Goal: Book appointment/travel/reservation

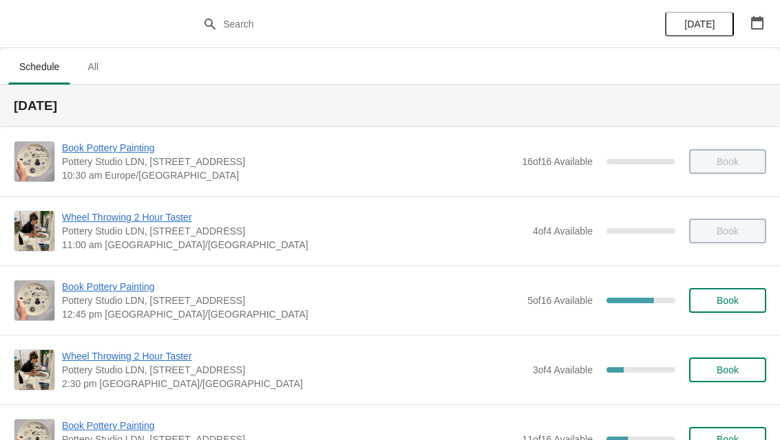
click at [767, 14] on button "button" at bounding box center [757, 22] width 25 height 25
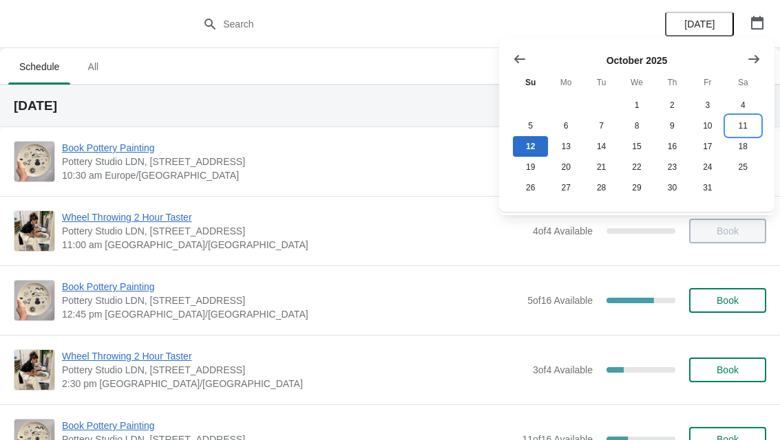
click at [749, 120] on button "11" at bounding box center [742, 126] width 35 height 21
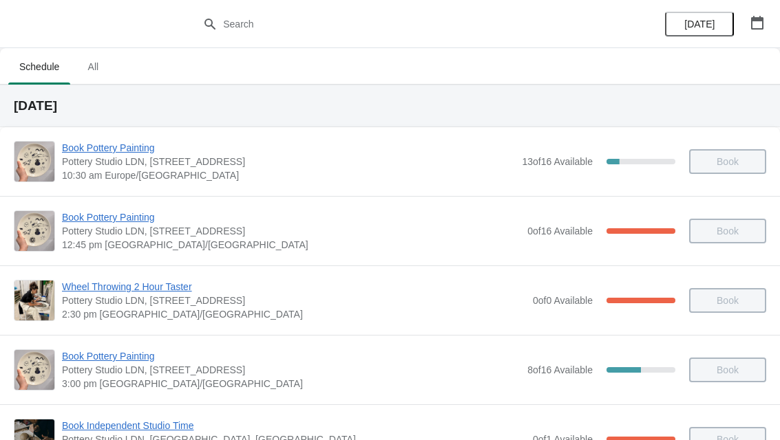
click at [124, 211] on span "Book Pottery Painting" at bounding box center [291, 218] width 458 height 14
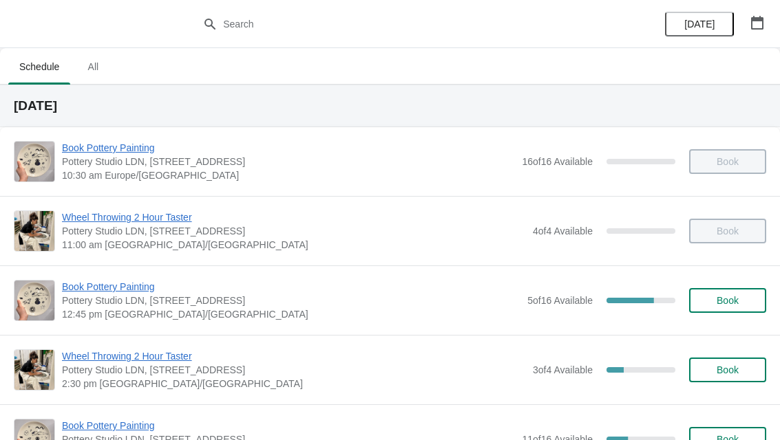
click at [767, 17] on button "button" at bounding box center [757, 22] width 25 height 25
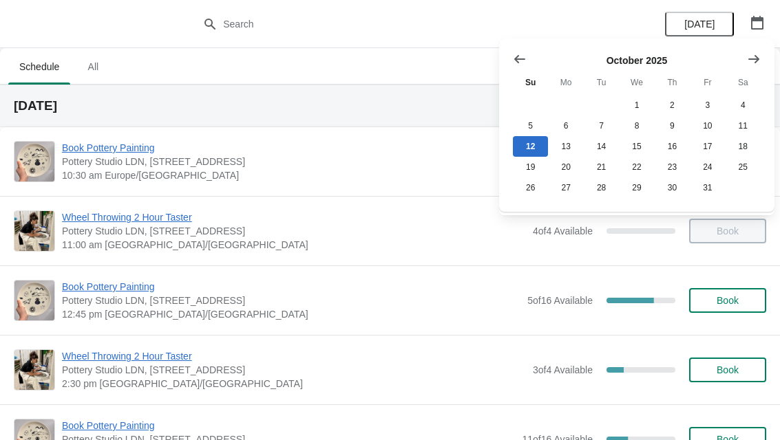
click at [608, 13] on div at bounding box center [390, 24] width 780 height 48
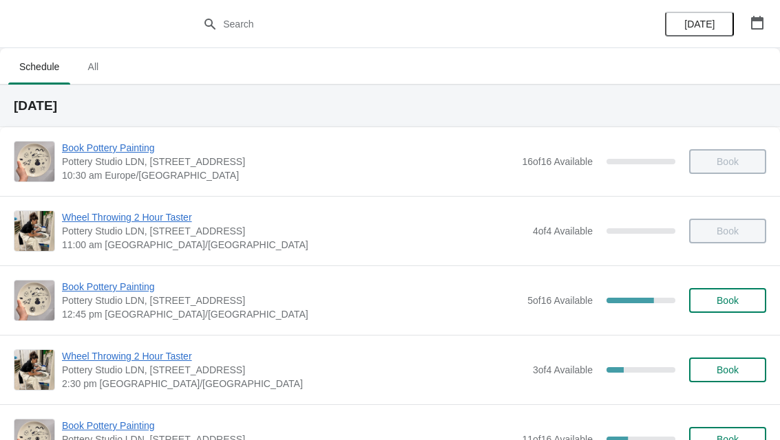
click at [752, 18] on icon "button" at bounding box center [757, 23] width 12 height 14
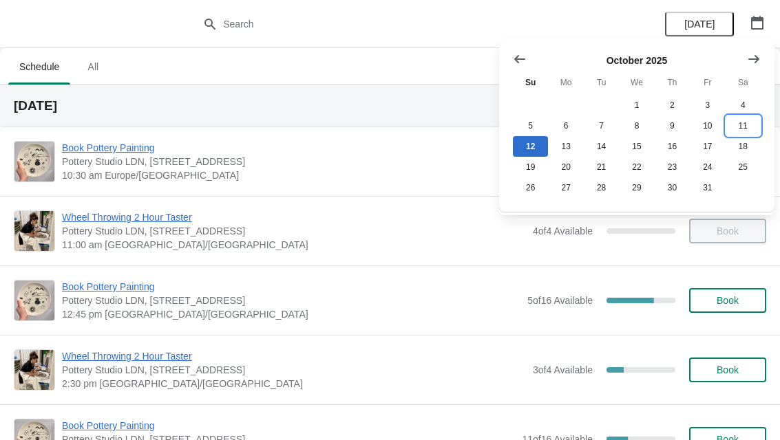
click at [749, 125] on button "11" at bounding box center [742, 126] width 35 height 21
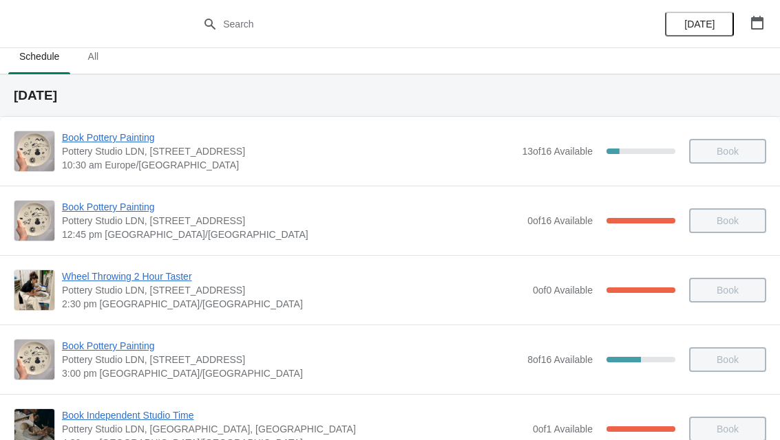
scroll to position [21, 0]
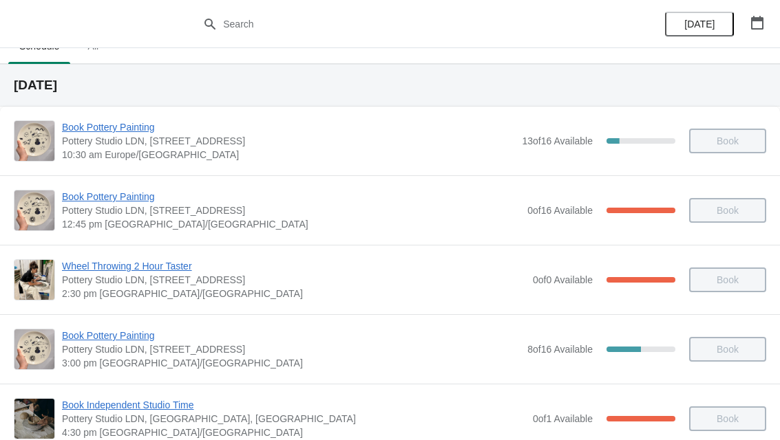
click at [129, 195] on span "Book Pottery Painting" at bounding box center [291, 197] width 458 height 14
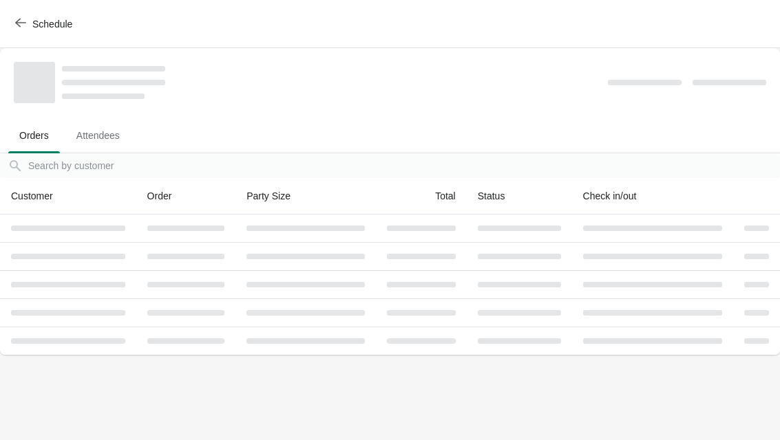
scroll to position [0, 0]
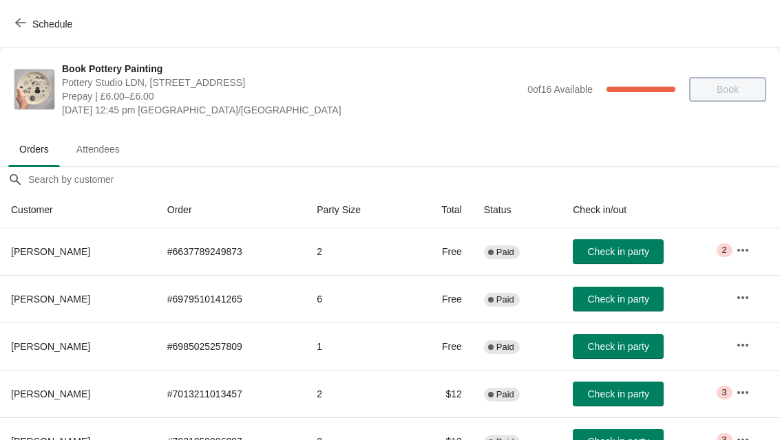
click at [23, 18] on icon "button" at bounding box center [20, 22] width 11 height 11
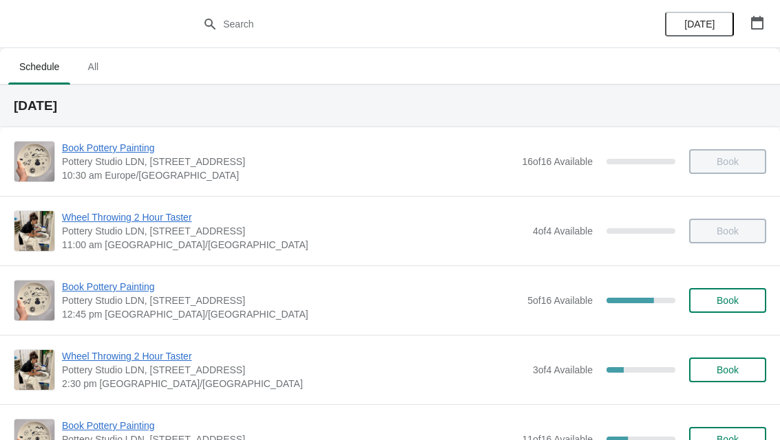
click at [767, 14] on button "button" at bounding box center [757, 22] width 25 height 25
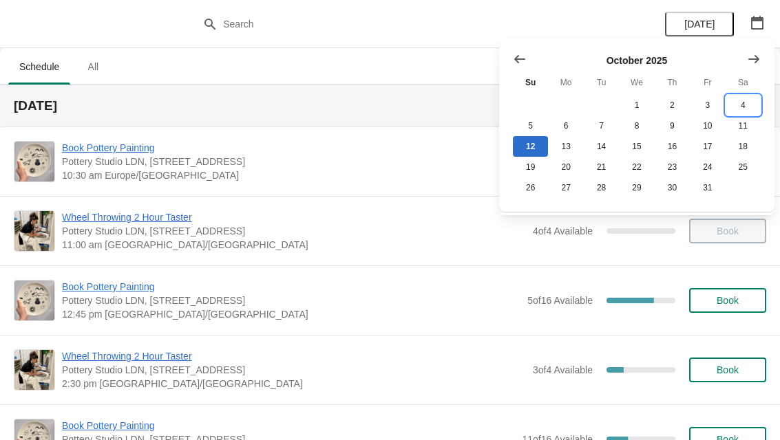
click at [748, 107] on button "4" at bounding box center [742, 105] width 35 height 21
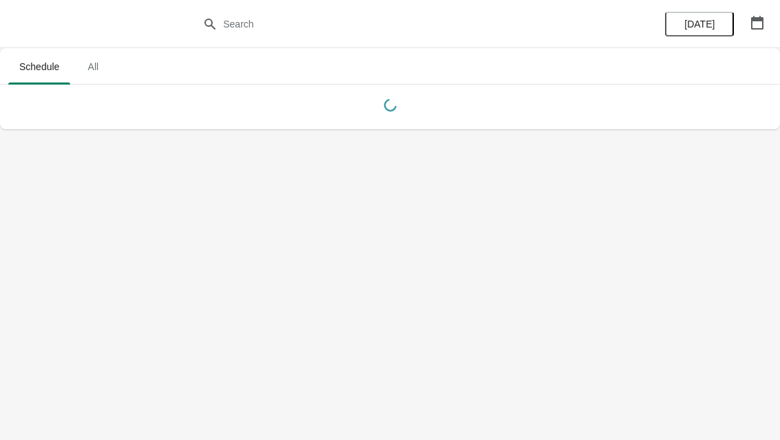
click at [767, 22] on button "button" at bounding box center [757, 22] width 25 height 25
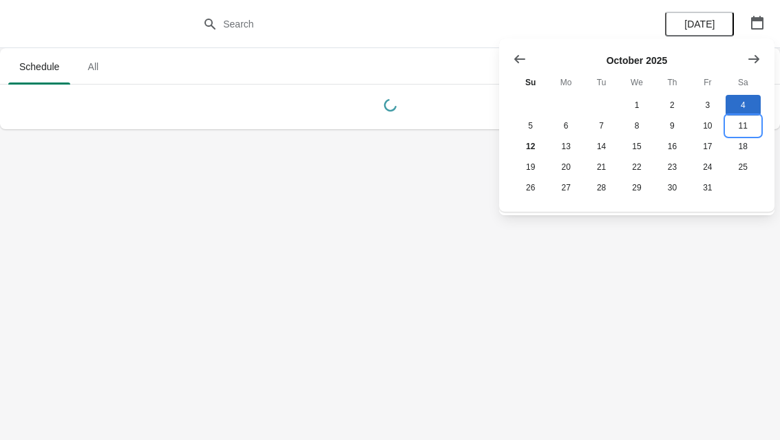
click at [743, 125] on button "11" at bounding box center [742, 126] width 35 height 21
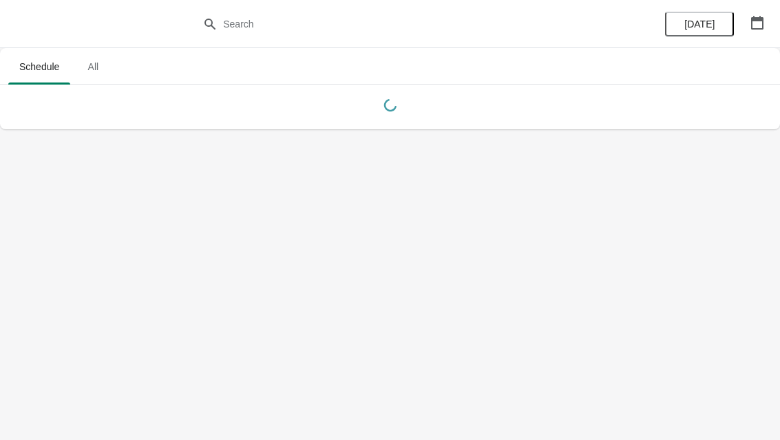
click at [768, 22] on button "button" at bounding box center [757, 22] width 25 height 25
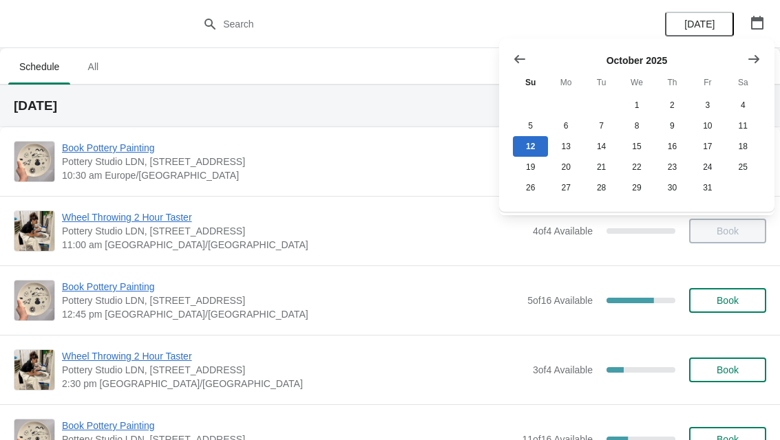
click at [736, 297] on span "Book" at bounding box center [727, 300] width 22 height 11
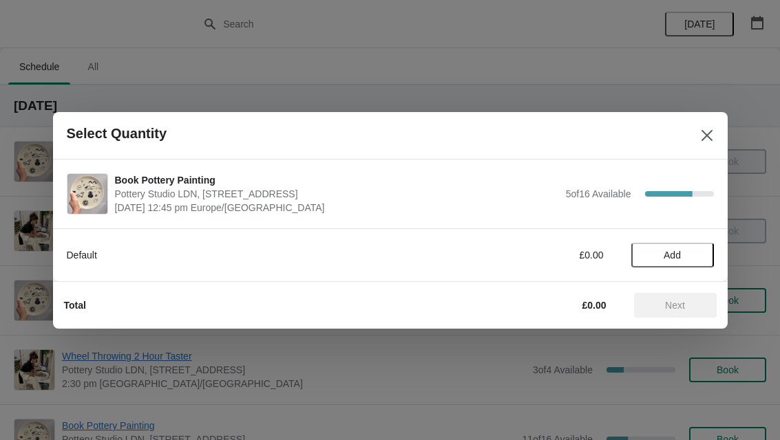
click at [683, 250] on span "Add" at bounding box center [672, 255] width 58 height 11
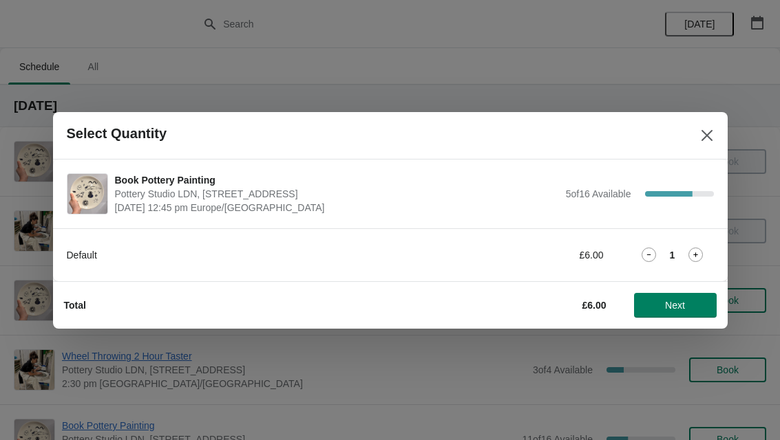
click at [701, 251] on icon at bounding box center [695, 255] width 14 height 14
click at [692, 306] on span "Next" at bounding box center [675, 305] width 61 height 11
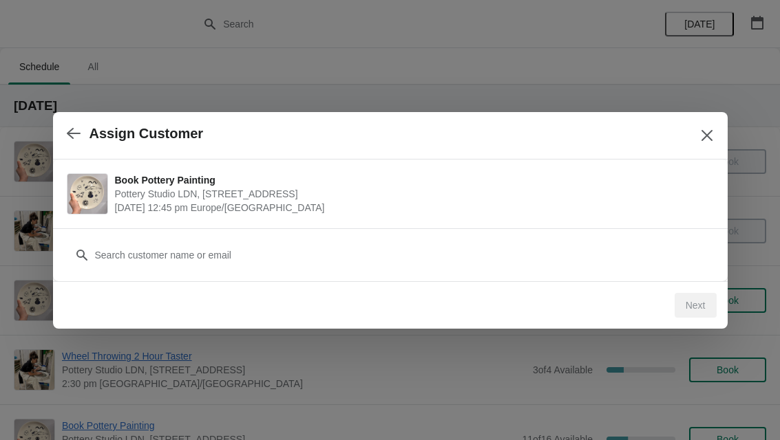
click at [401, 237] on div "Customer" at bounding box center [390, 248] width 647 height 39
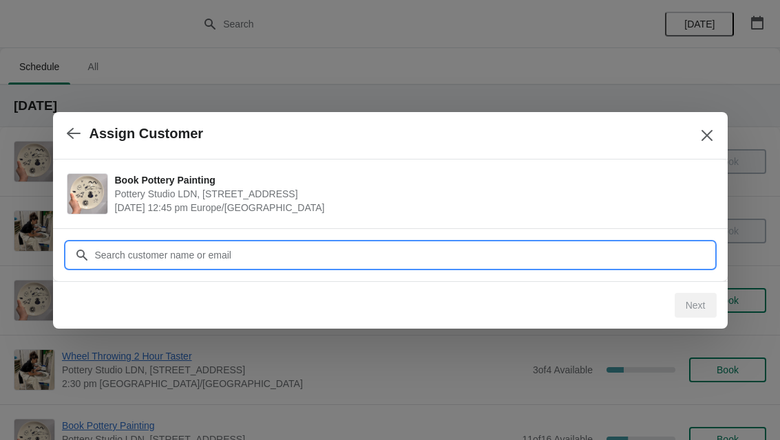
click at [515, 243] on input "Customer" at bounding box center [403, 255] width 619 height 25
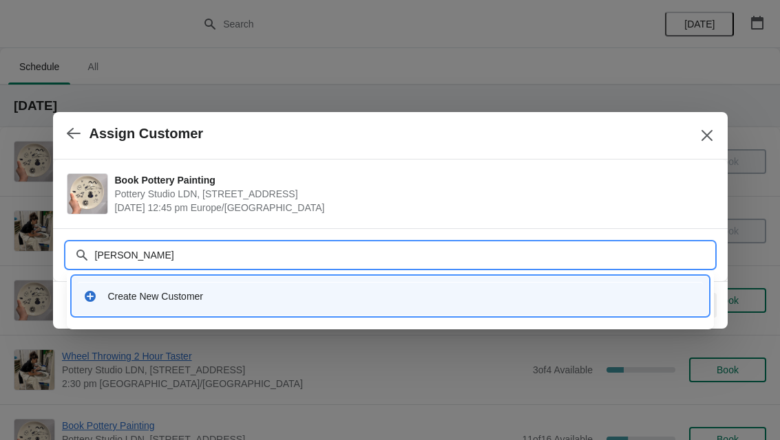
type input "Zoe"
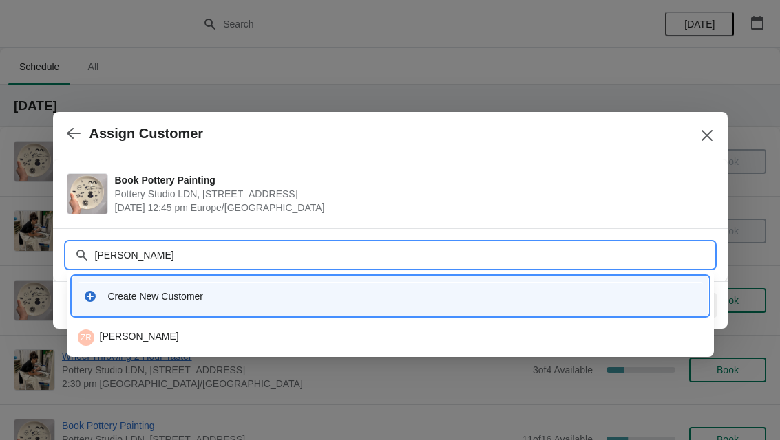
click at [143, 326] on div "ZR Zoe Rubio" at bounding box center [390, 338] width 636 height 28
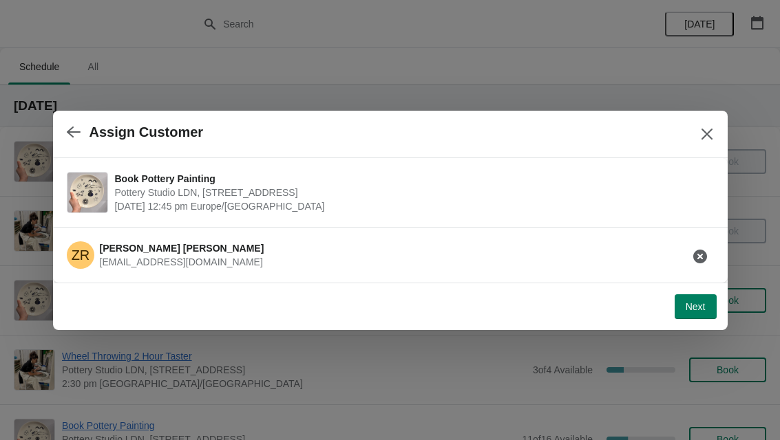
click at [696, 304] on span "Next" at bounding box center [695, 306] width 20 height 11
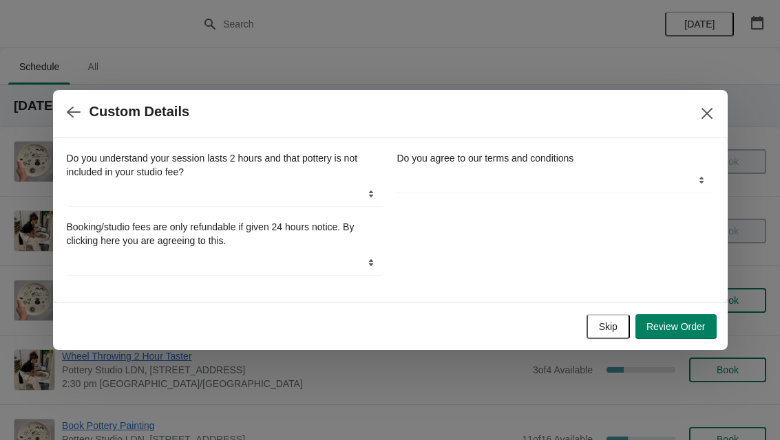
click at [609, 323] on span "Skip" at bounding box center [608, 326] width 19 height 11
